Goal: Information Seeking & Learning: Check status

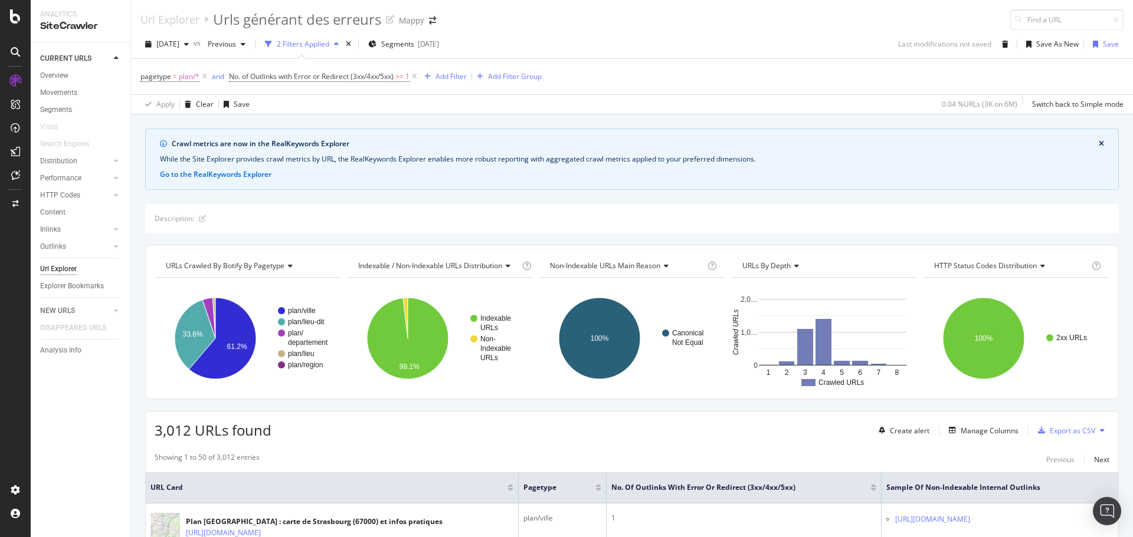
click at [19, 25] on div at bounding box center [15, 268] width 31 height 537
click at [15, 17] on icon at bounding box center [15, 16] width 11 height 14
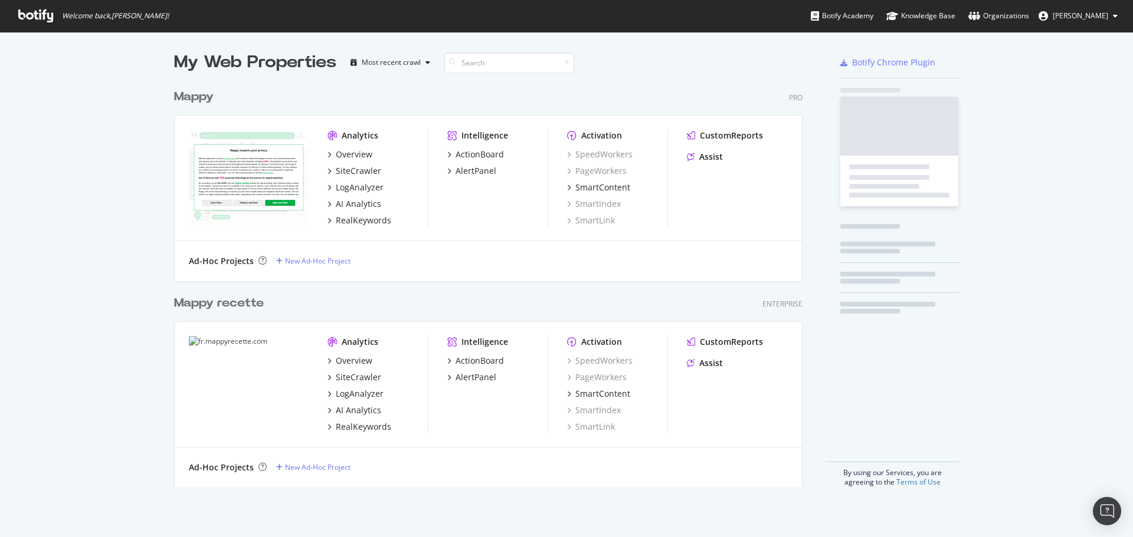
scroll to position [529, 1115]
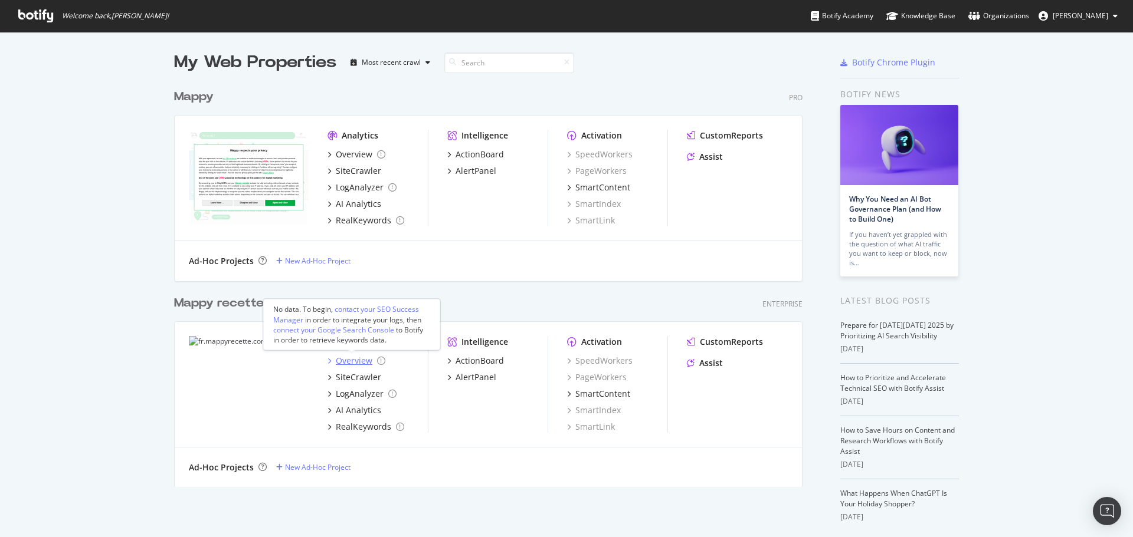
click at [350, 358] on div "Overview" at bounding box center [354, 361] width 37 height 12
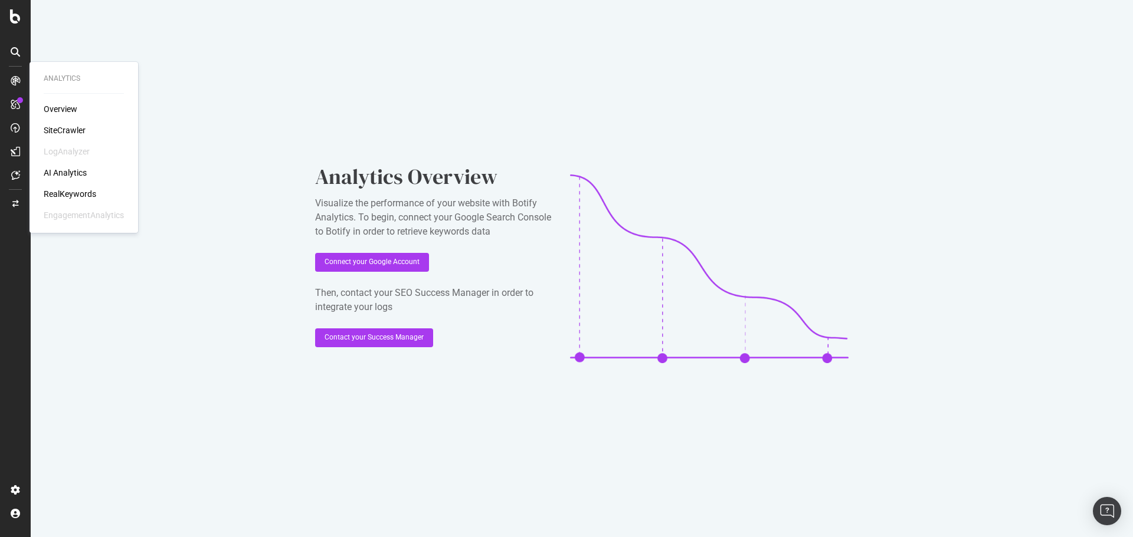
click at [56, 116] on div "Overview SiteCrawler LogAnalyzer AI Analytics RealKeywords EngagementAnalytics" at bounding box center [84, 162] width 80 height 118
click at [60, 107] on div "Overview" at bounding box center [61, 109] width 34 height 12
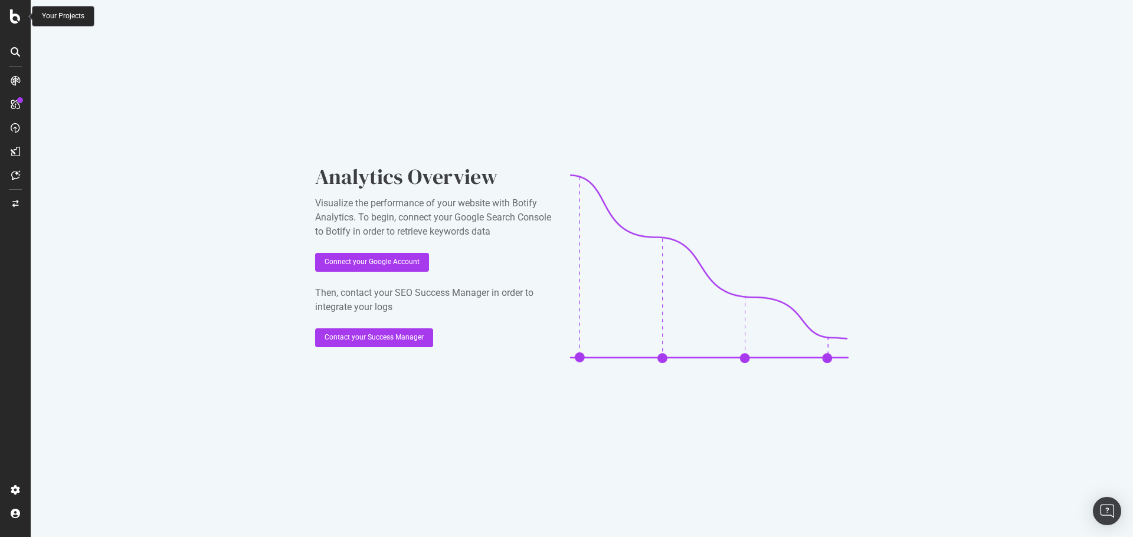
click at [18, 18] on icon at bounding box center [15, 16] width 11 height 14
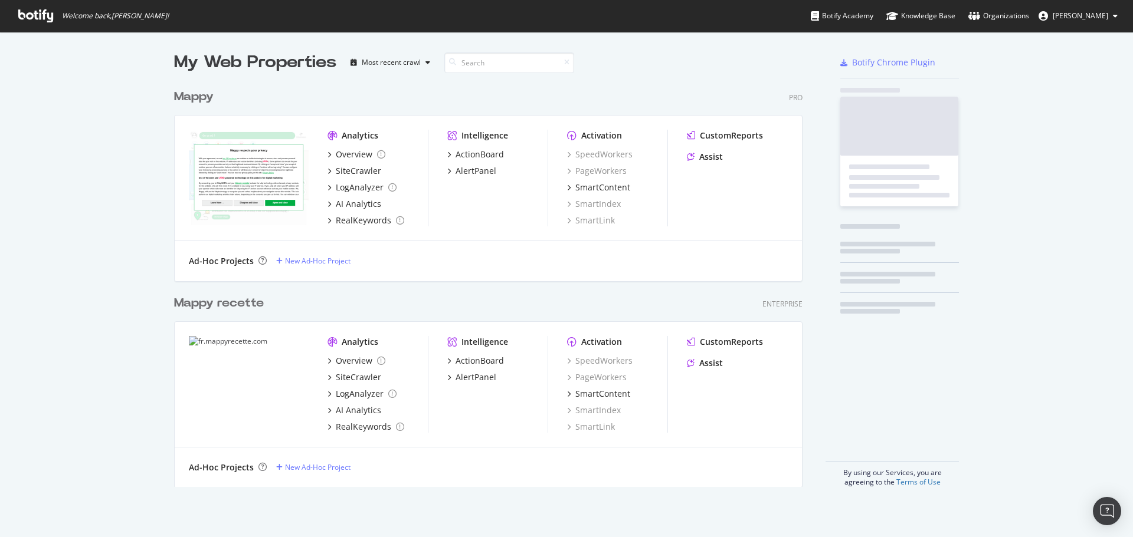
scroll to position [529, 1115]
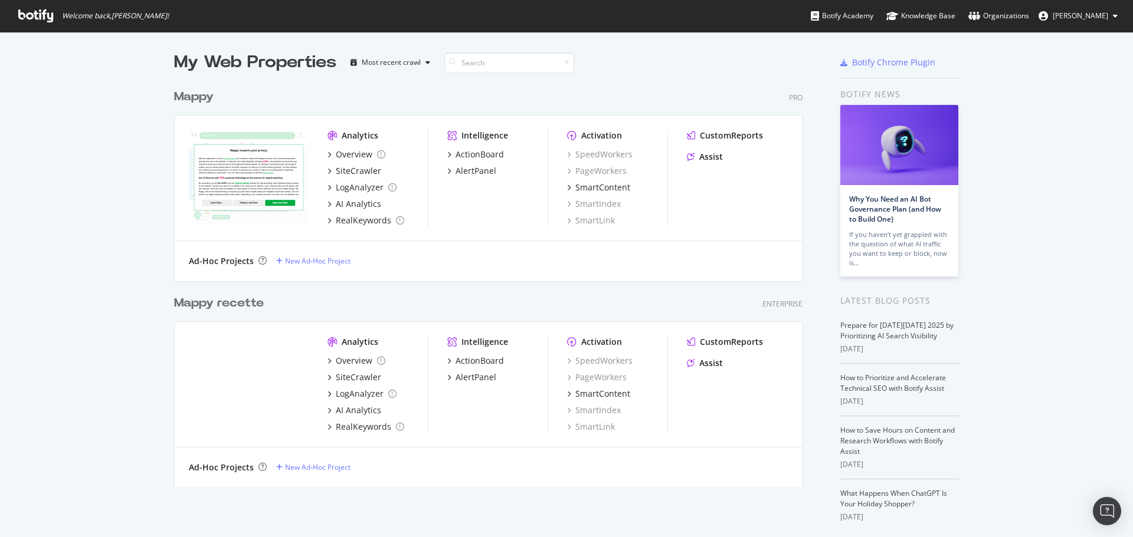
click at [204, 306] on div "Mappy recette" at bounding box center [219, 303] width 90 height 17
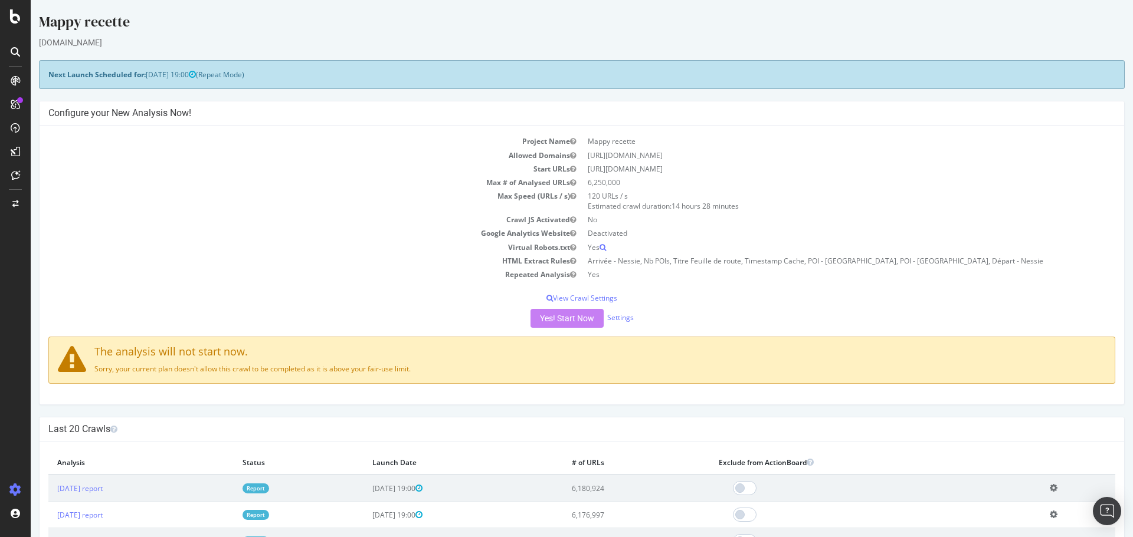
drag, startPoint x: 451, startPoint y: 366, endPoint x: 87, endPoint y: 371, distance: 364.1
click at [87, 371] on p "Sorry, your current plan doesn't allow this crawl to be completed as it is abov…" at bounding box center [582, 369] width 1048 height 10
click at [272, 387] on div "Project Name Mappy recette Allowed Domains https://fr.mappyrecette.com Start UR…" at bounding box center [582, 265] width 1084 height 279
click at [12, 10] on icon at bounding box center [15, 16] width 11 height 14
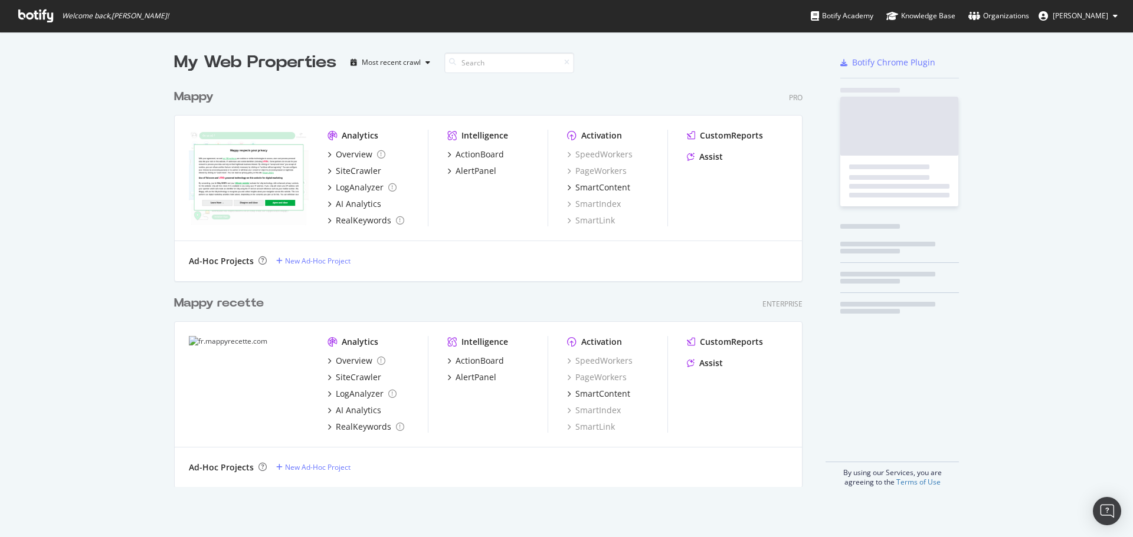
scroll to position [529, 1115]
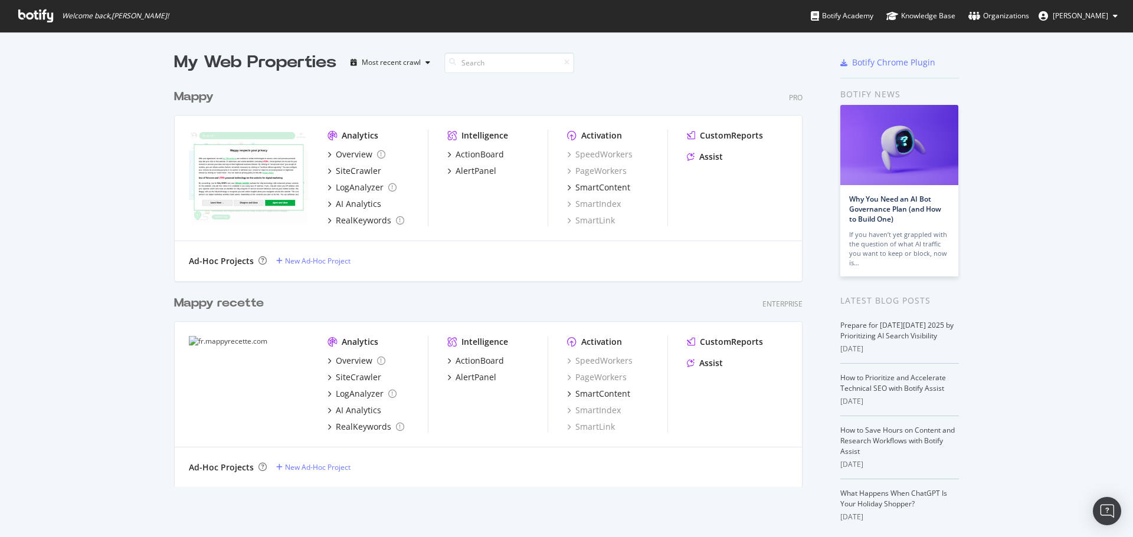
click at [183, 93] on div "Mappy" at bounding box center [194, 96] width 40 height 17
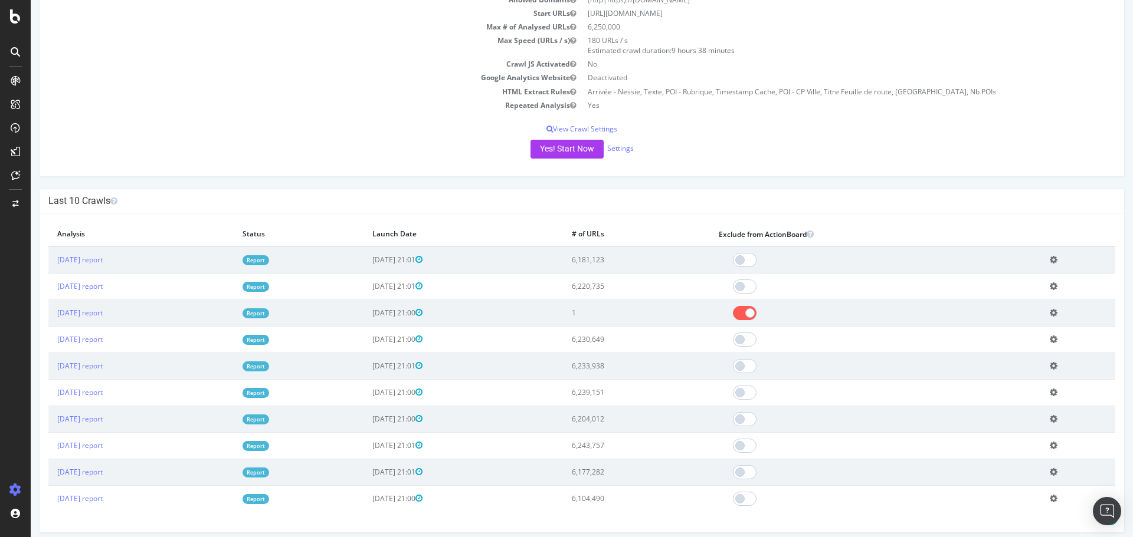
scroll to position [177, 0]
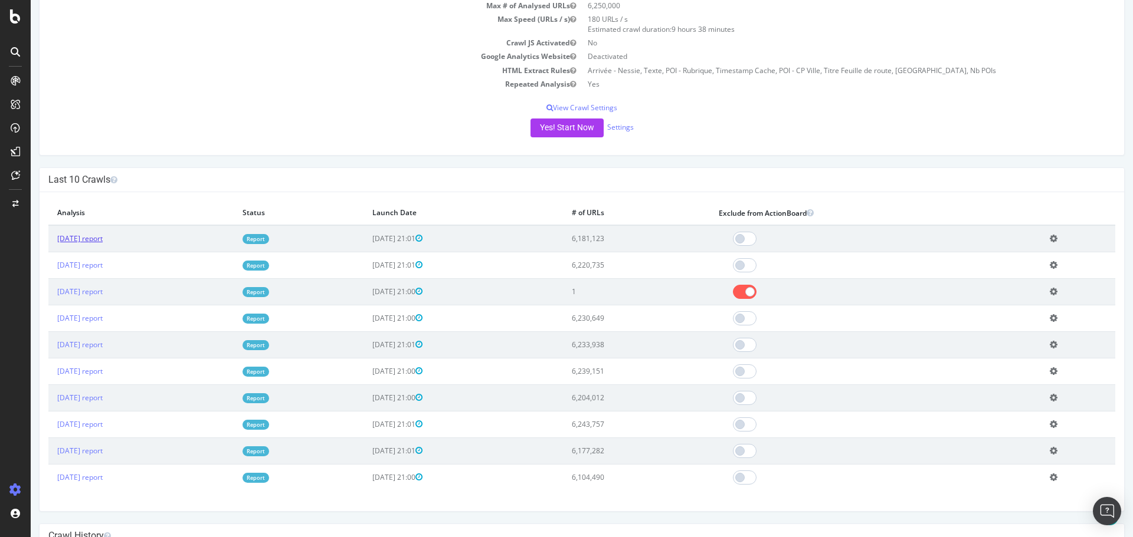
click at [103, 240] on link "2025 Oct. 7th report" at bounding box center [79, 239] width 45 height 10
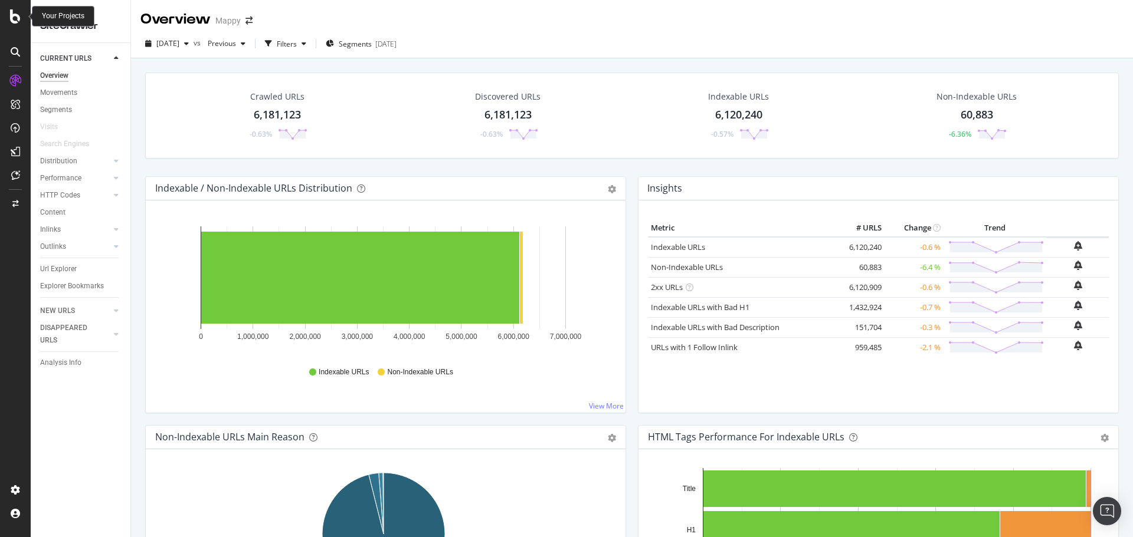
click at [20, 14] on icon at bounding box center [15, 16] width 11 height 14
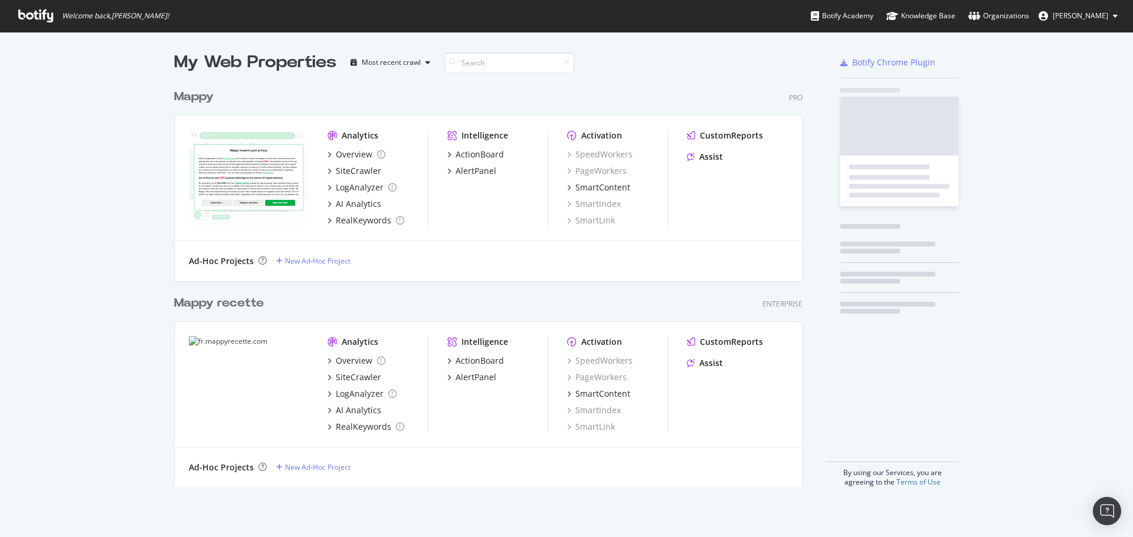
scroll to position [529, 1115]
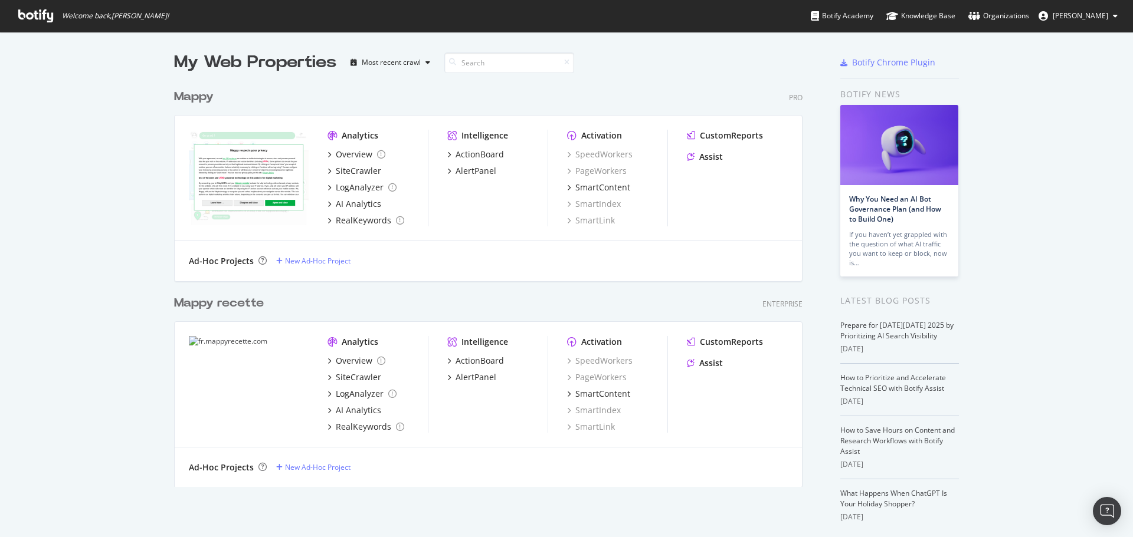
click at [185, 303] on div "Mappy recette" at bounding box center [219, 303] width 90 height 17
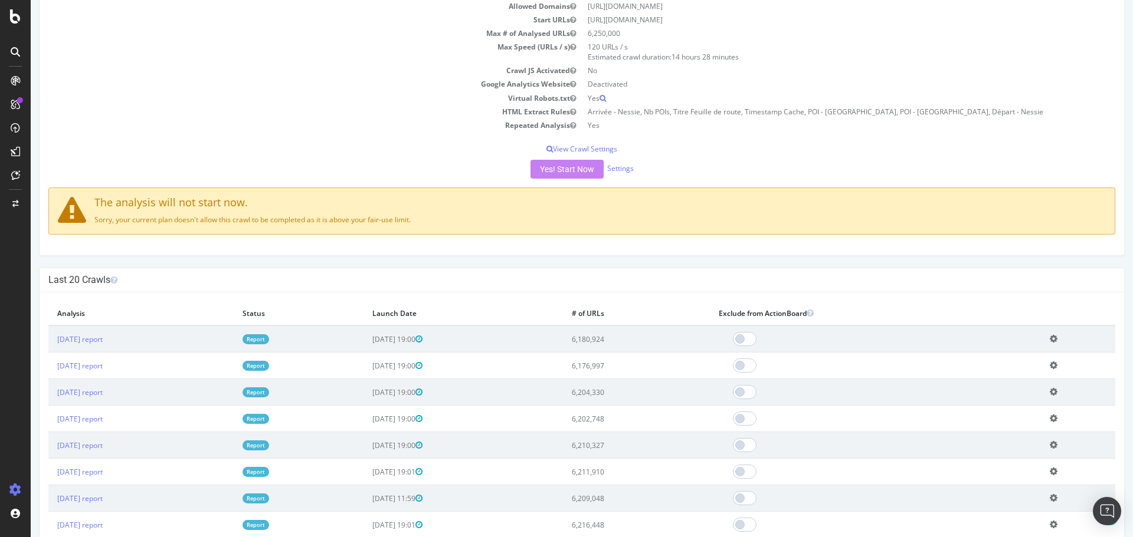
scroll to position [177, 0]
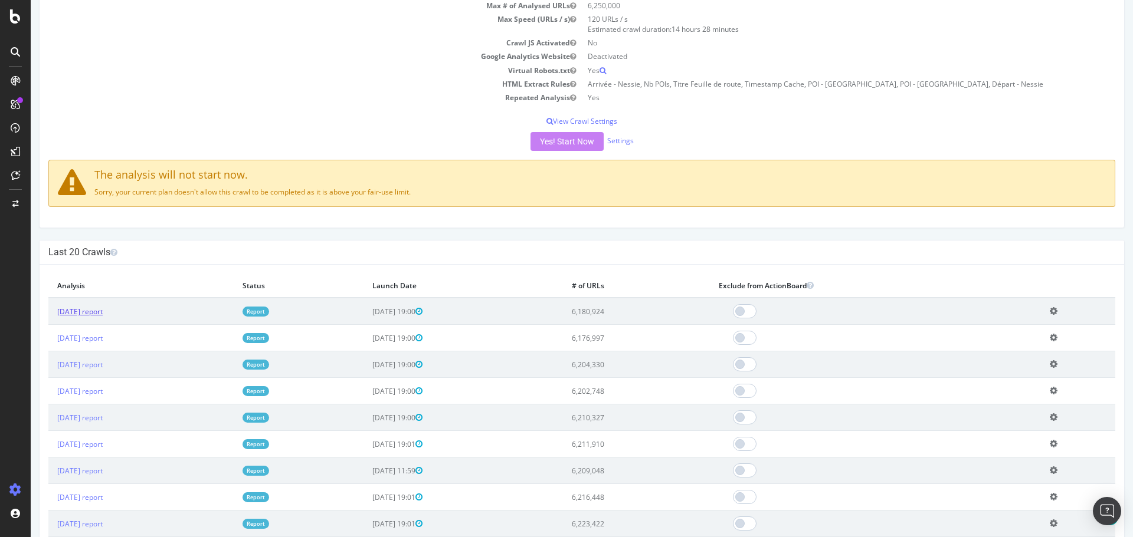
click at [103, 313] on link "2025 Oct. 7th report" at bounding box center [79, 312] width 45 height 10
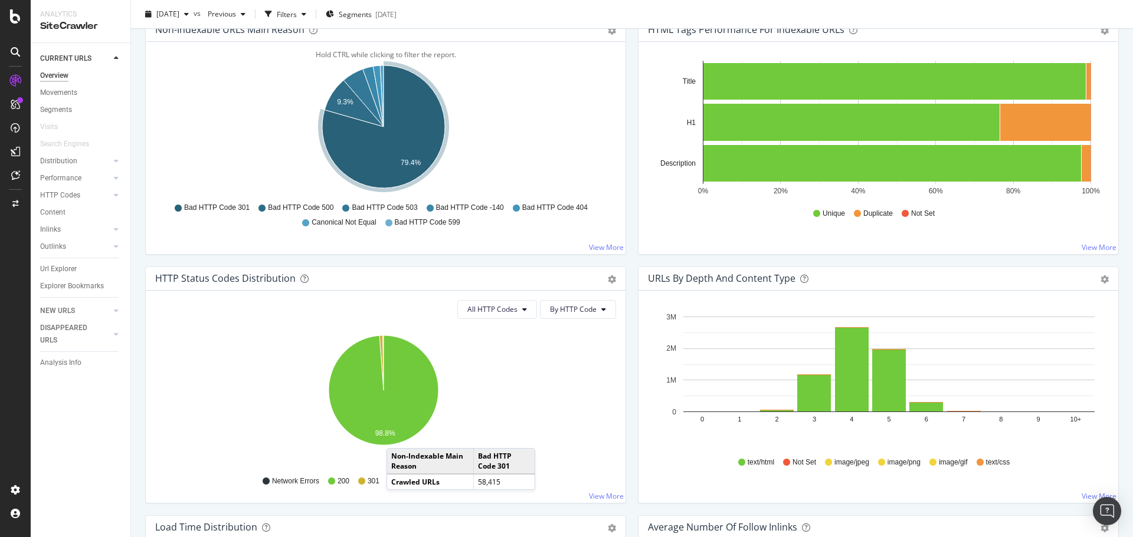
scroll to position [413, 0]
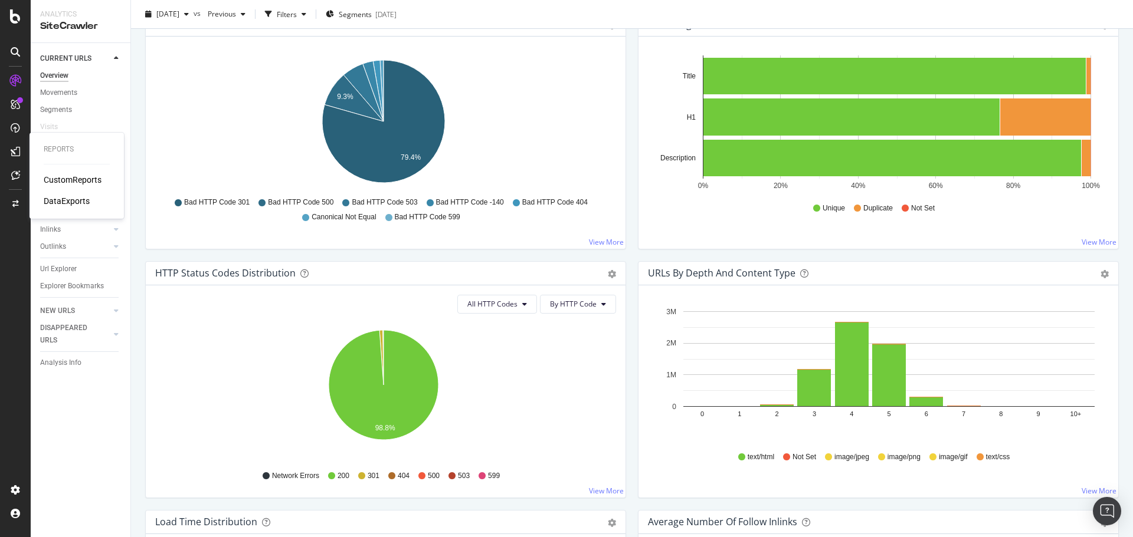
click at [52, 176] on div "CustomReports" at bounding box center [73, 180] width 58 height 12
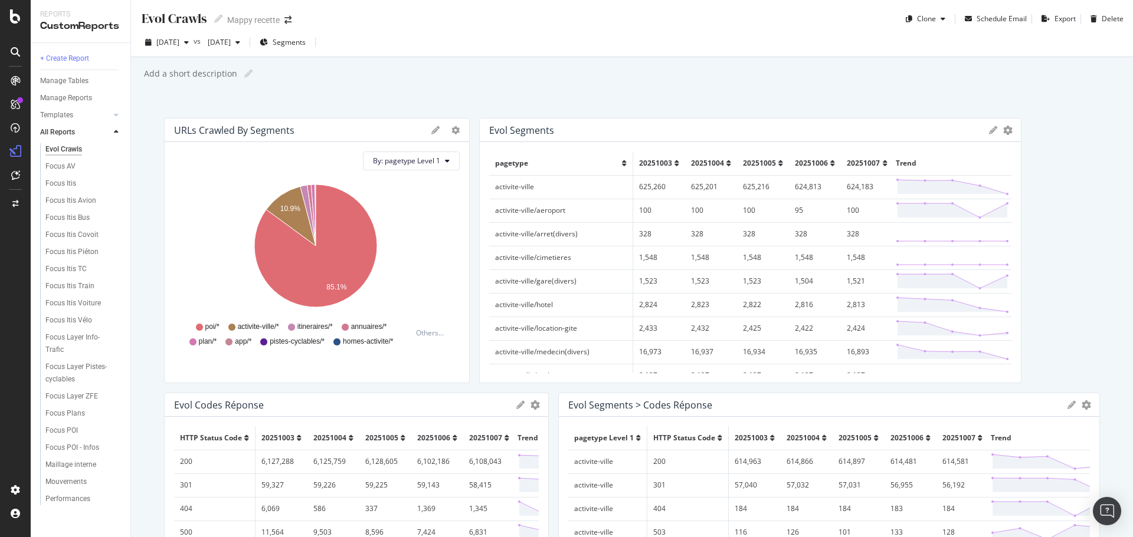
click at [847, 162] on span "20251007" at bounding box center [863, 163] width 33 height 10
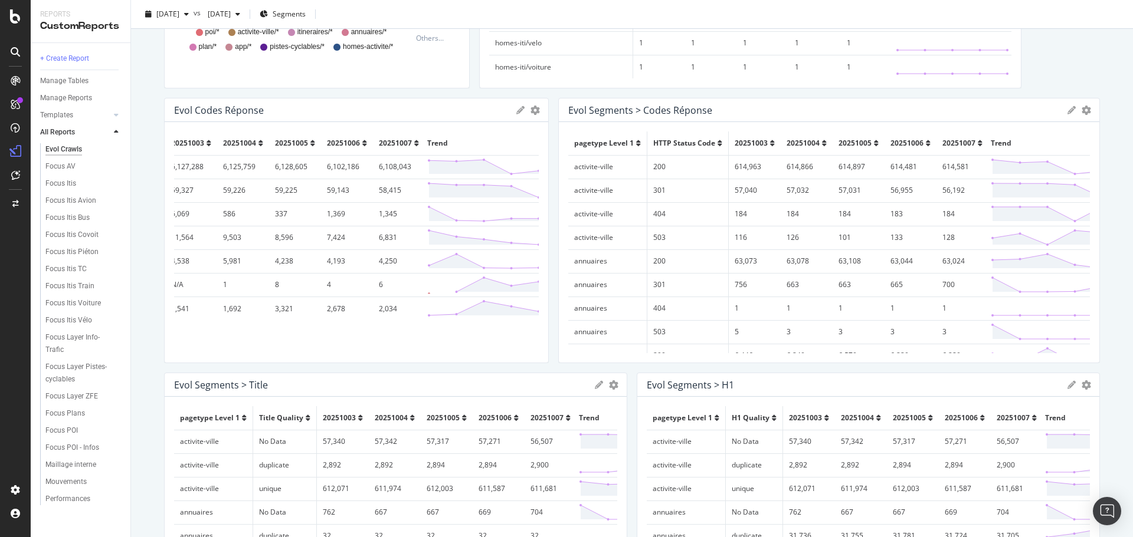
scroll to position [0, 93]
click at [381, 144] on span "20251007" at bounding box center [392, 143] width 33 height 10
click at [943, 133] on th "20251007" at bounding box center [962, 144] width 52 height 24
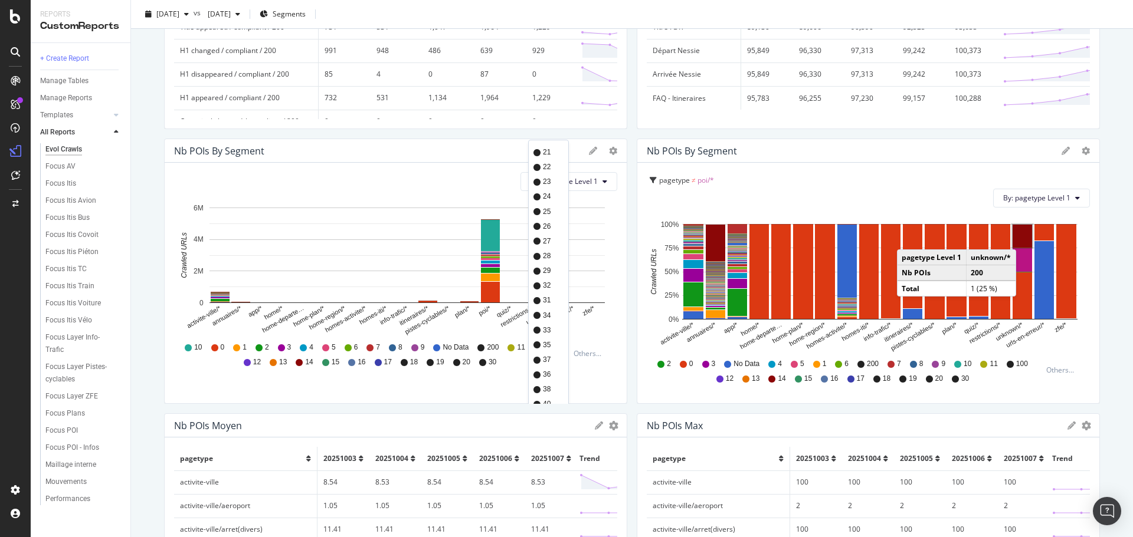
scroll to position [1068, 0]
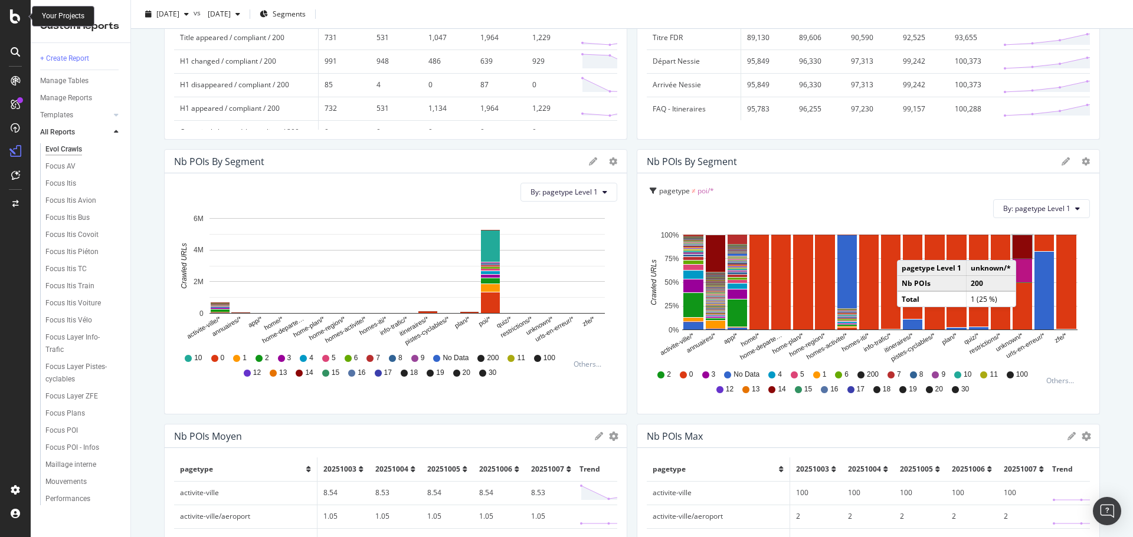
click at [14, 21] on icon at bounding box center [15, 16] width 11 height 14
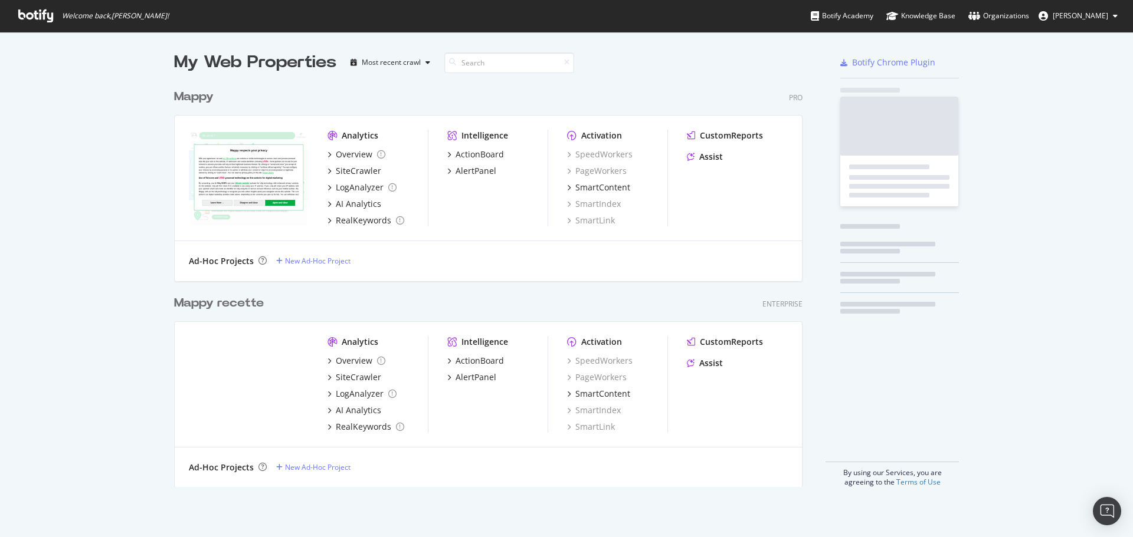
scroll to position [529, 1115]
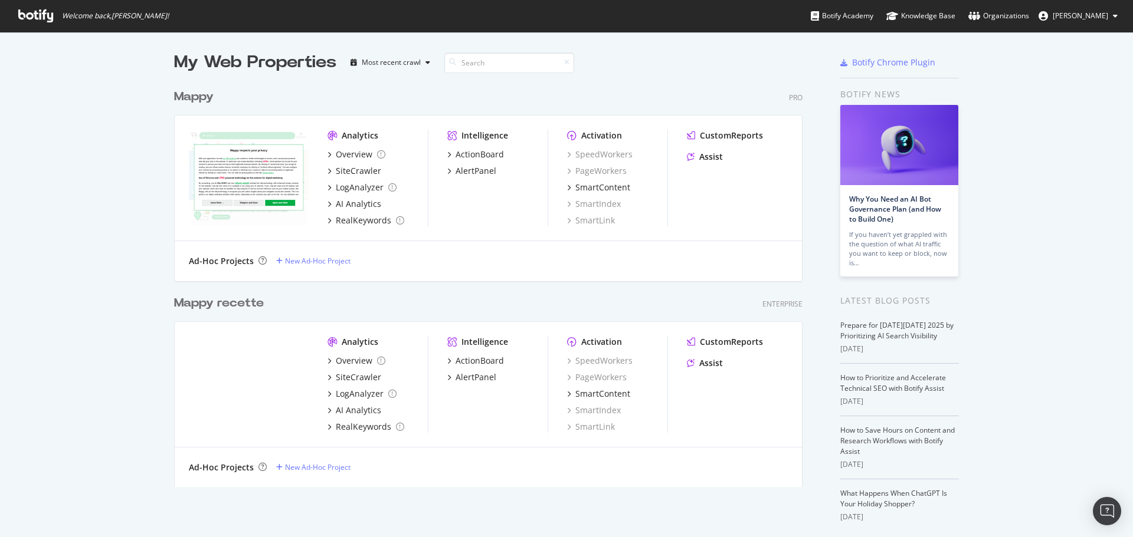
click at [192, 307] on div "Mappy recette" at bounding box center [219, 303] width 90 height 17
